Goal: Navigation & Orientation: Find specific page/section

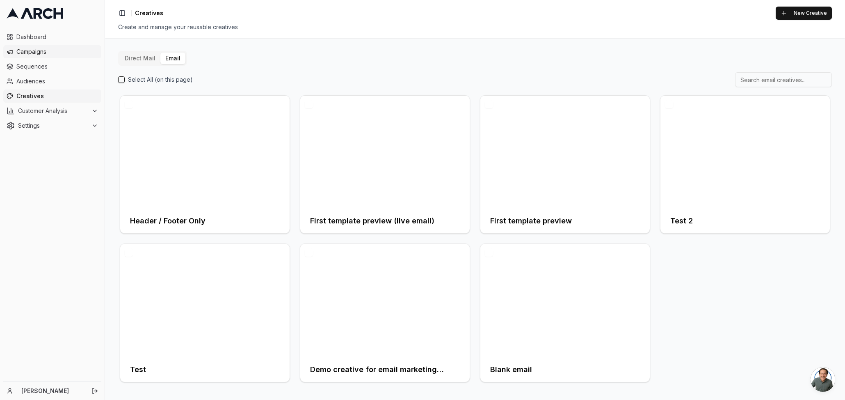
click at [42, 50] on span "Campaigns" at bounding box center [57, 52] width 82 height 8
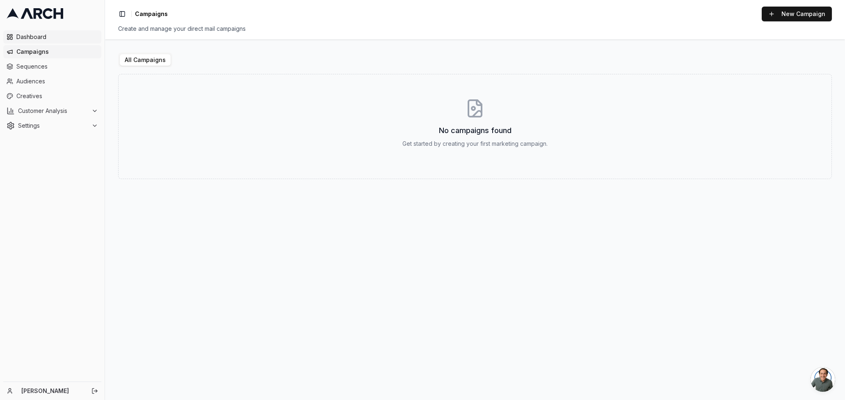
click at [39, 37] on span "Dashboard" at bounding box center [57, 37] width 82 height 8
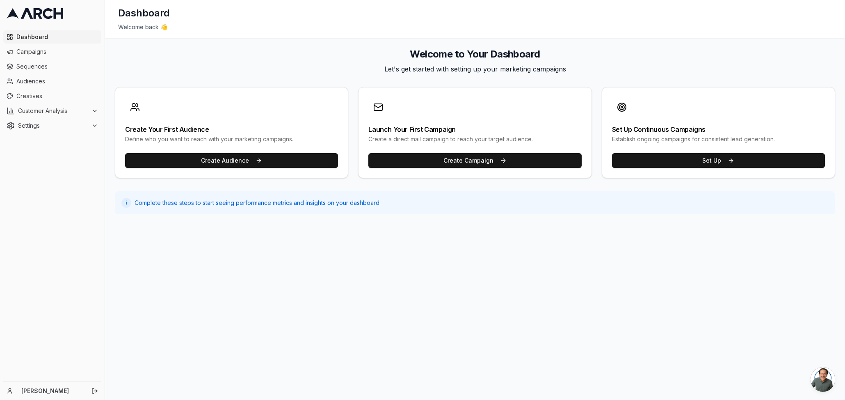
click at [54, 30] on link "Dashboard" at bounding box center [52, 36] width 98 height 13
click at [231, 32] on div "Dashboard Welcome back 👋" at bounding box center [475, 19] width 740 height 38
click at [35, 36] on span "Dashboard" at bounding box center [57, 37] width 82 height 8
